Goal: Task Accomplishment & Management: Manage account settings

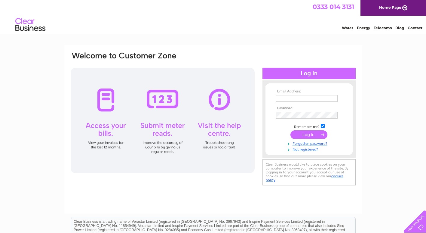
click at [289, 96] on input "text" at bounding box center [307, 98] width 62 height 7
type input "businessfinance@gtcs.org.uk"
click at [291, 131] on input "submit" at bounding box center [309, 135] width 37 height 8
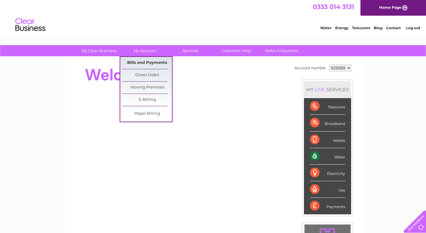
click at [150, 60] on link "Bills and Payments" at bounding box center [147, 63] width 50 height 12
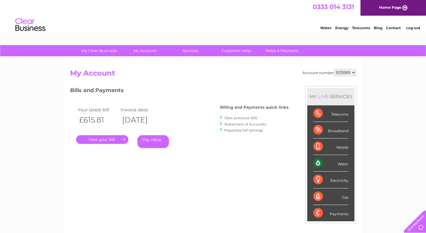
click at [103, 138] on link "." at bounding box center [102, 139] width 52 height 9
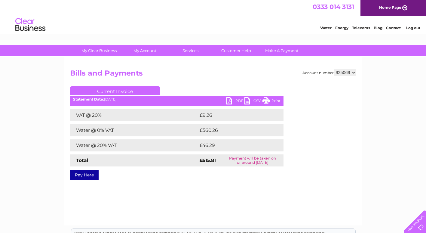
click at [231, 101] on link "PDF" at bounding box center [236, 101] width 18 height 9
